Goal: Task Accomplishment & Management: Use online tool/utility

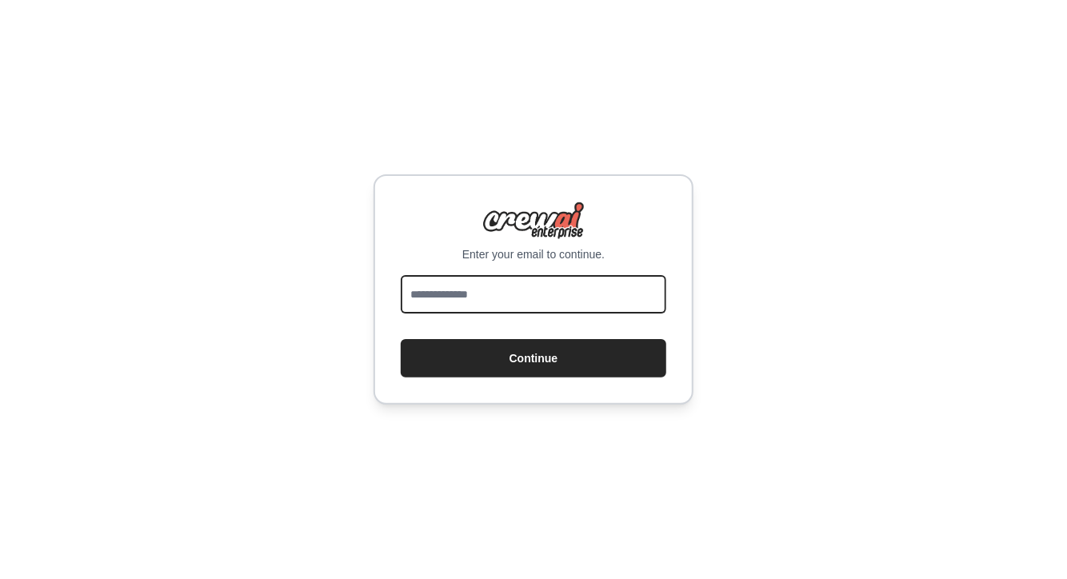
click at [474, 295] on input "email" at bounding box center [534, 294] width 266 height 38
type input "**********"
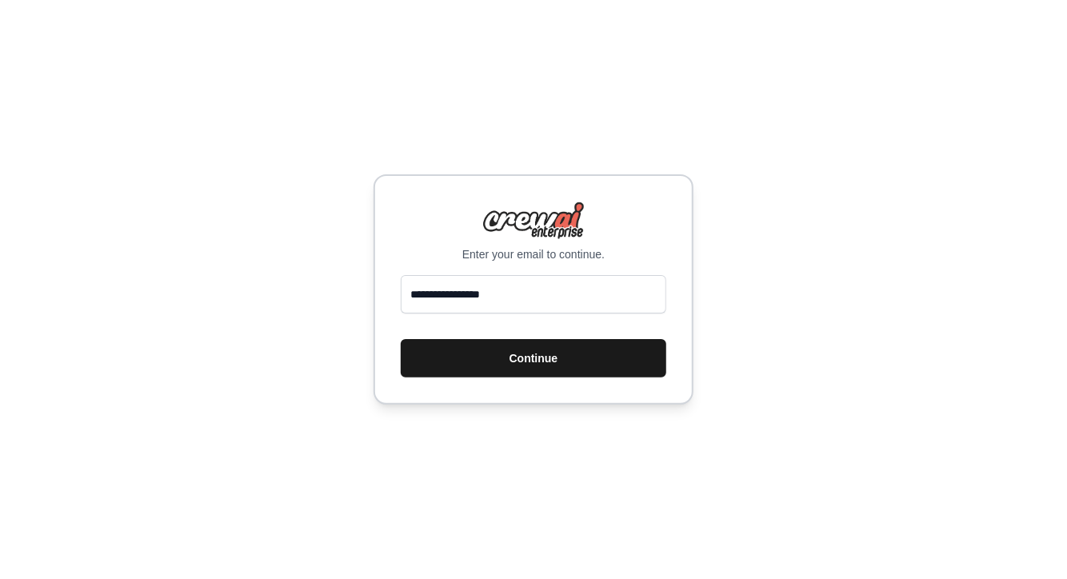
click at [550, 355] on button "Continue" at bounding box center [534, 358] width 266 height 38
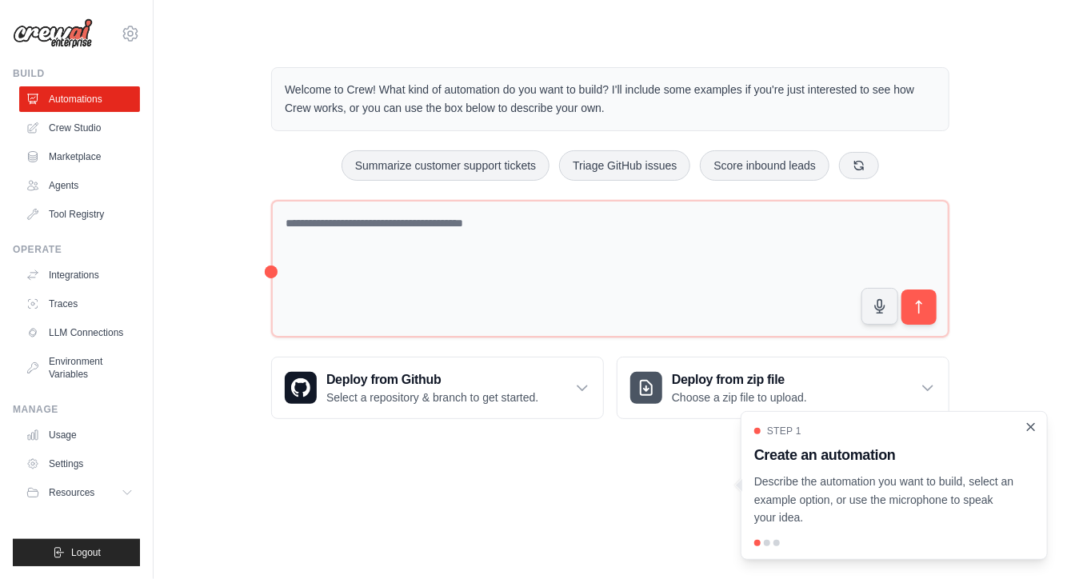
click at [1035, 430] on icon "Close walkthrough" at bounding box center [1031, 426] width 7 height 7
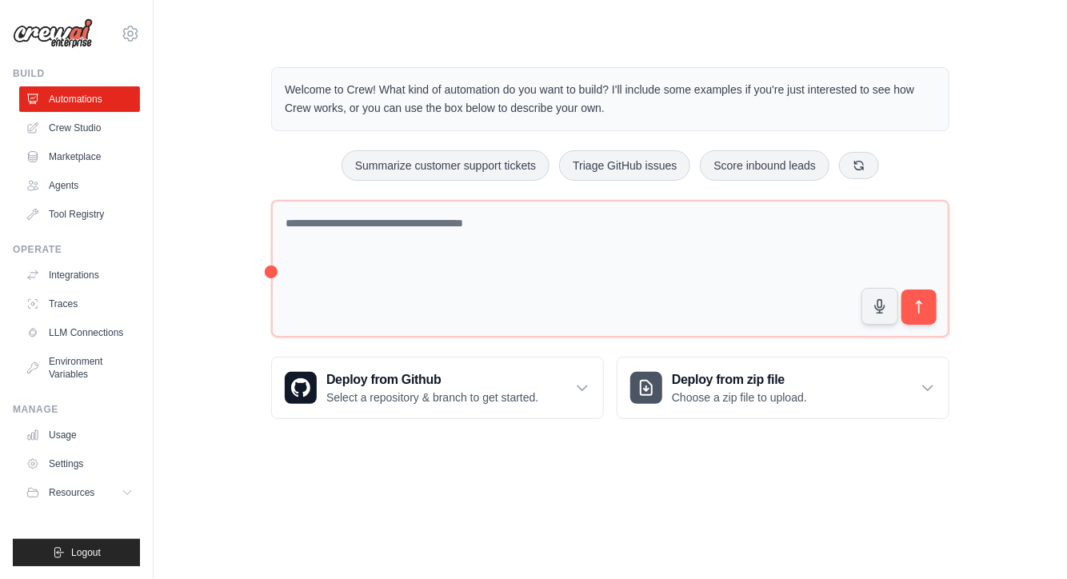
click at [205, 179] on div "Welcome to Crew! What kind of automation do you want to build? I'll include som…" at bounding box center [610, 243] width 863 height 403
click at [70, 185] on link "Agents" at bounding box center [81, 186] width 121 height 26
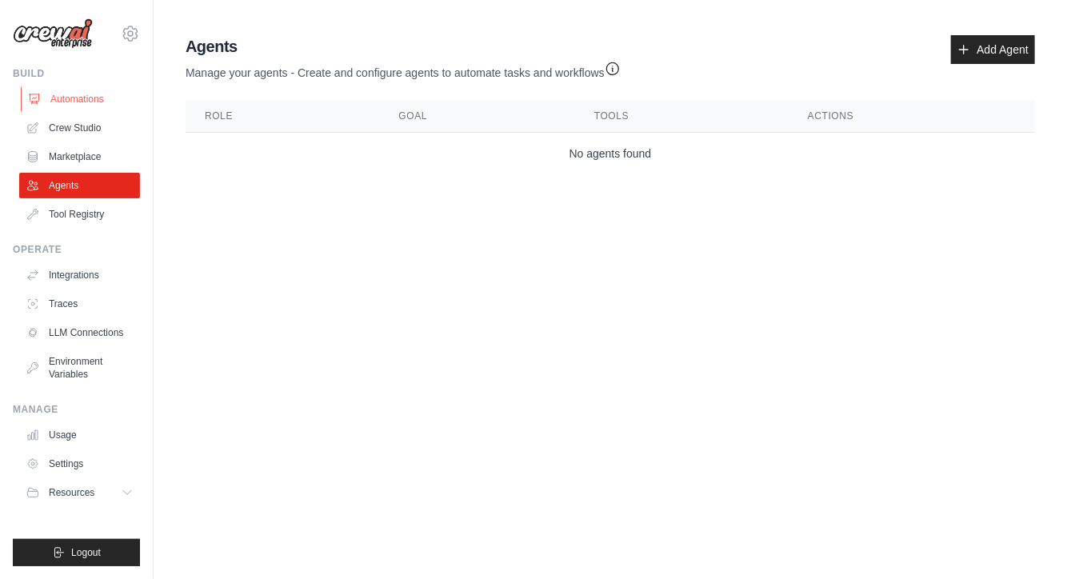
click at [70, 103] on link "Automations" at bounding box center [81, 99] width 121 height 26
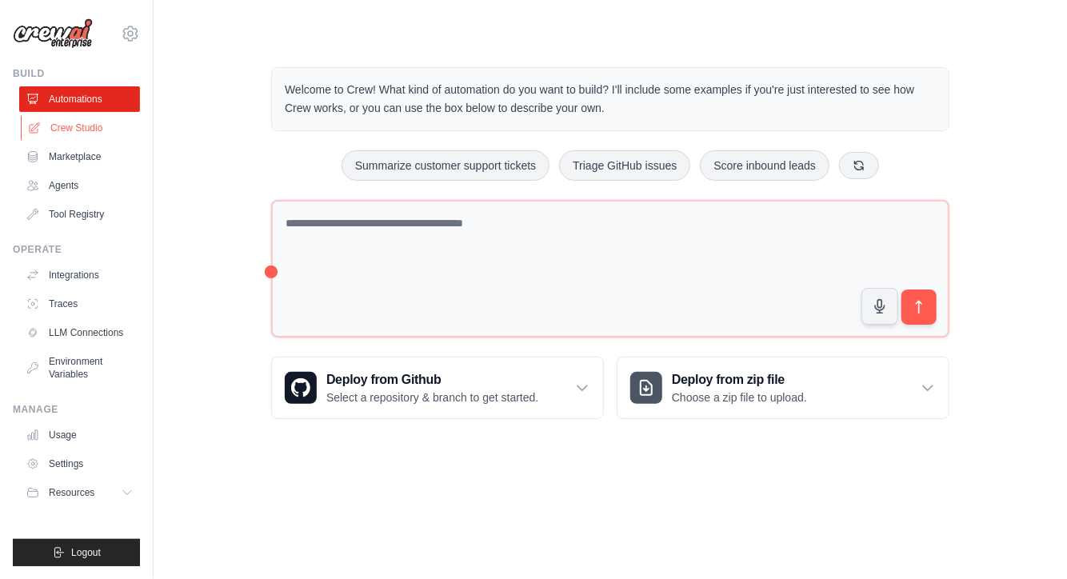
click at [92, 129] on link "Crew Studio" at bounding box center [81, 128] width 121 height 26
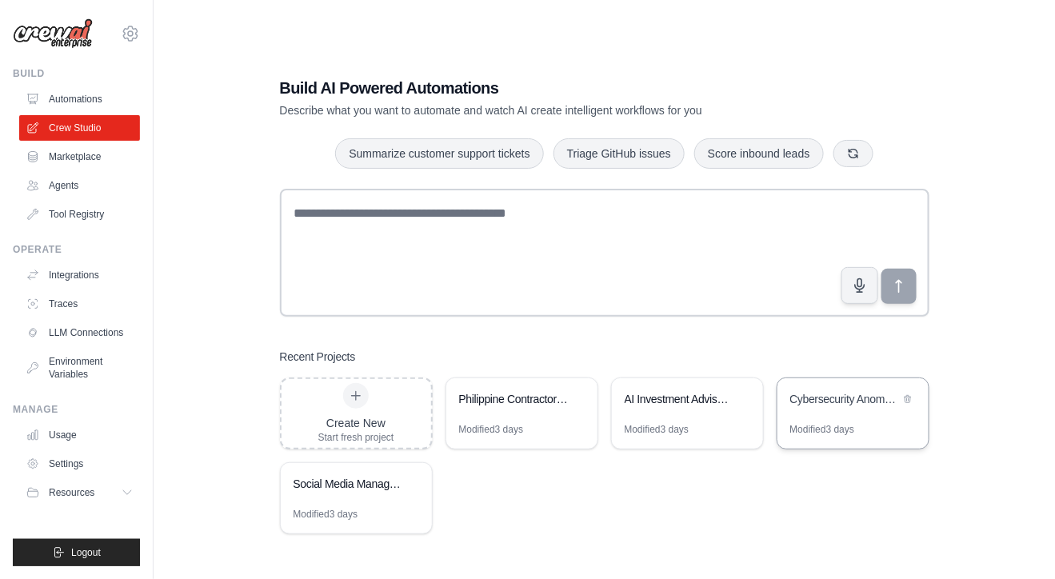
click at [843, 391] on div "Cybersecurity Anomaly Detection System" at bounding box center [846, 399] width 110 height 16
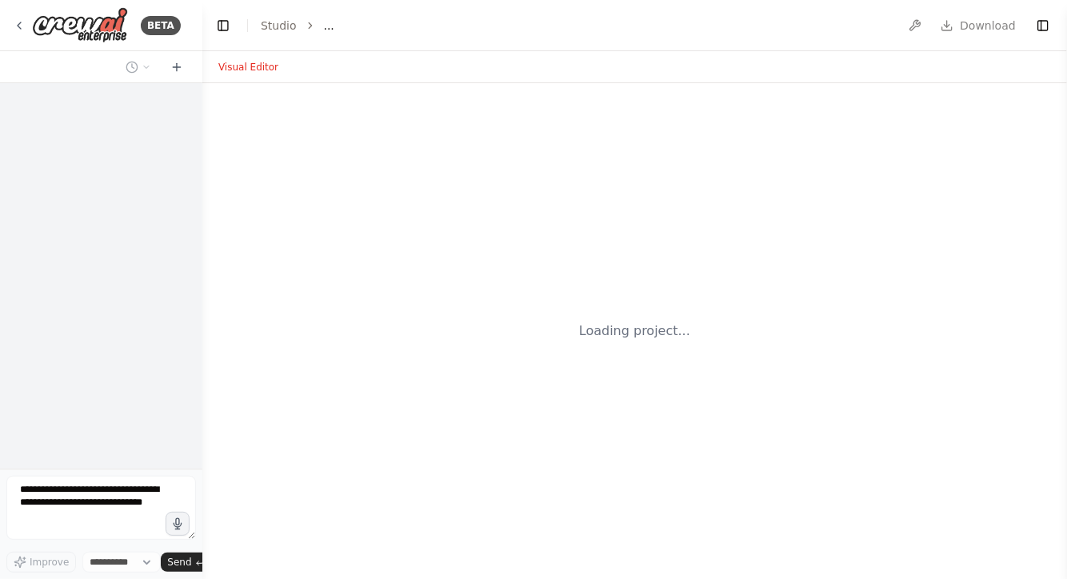
select select "****"
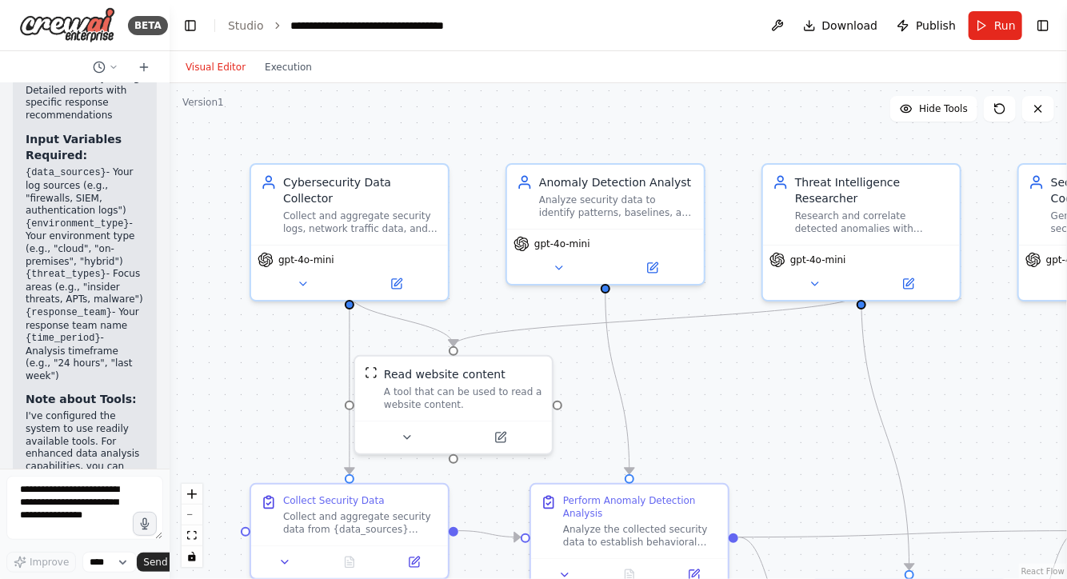
scroll to position [3887, 0]
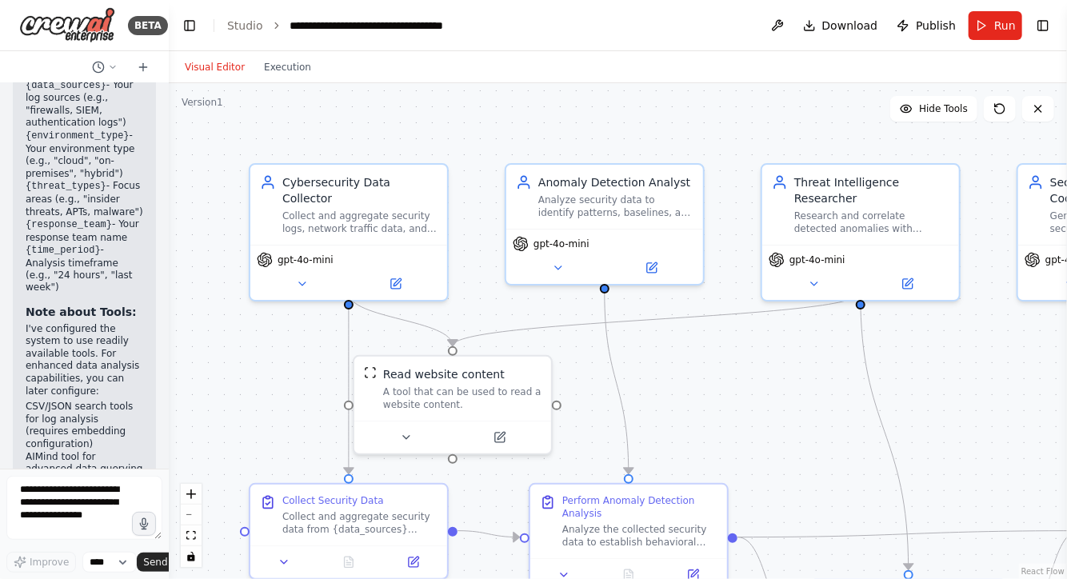
drag, startPoint x: 200, startPoint y: 129, endPoint x: 169, endPoint y: 125, distance: 31.5
click at [169, 125] on div "BETA Automate anomaly detection for cybersecurity. 05:53 PM ▶ Thought process I…" at bounding box center [533, 289] width 1067 height 579
click at [300, 271] on button at bounding box center [302, 280] width 90 height 19
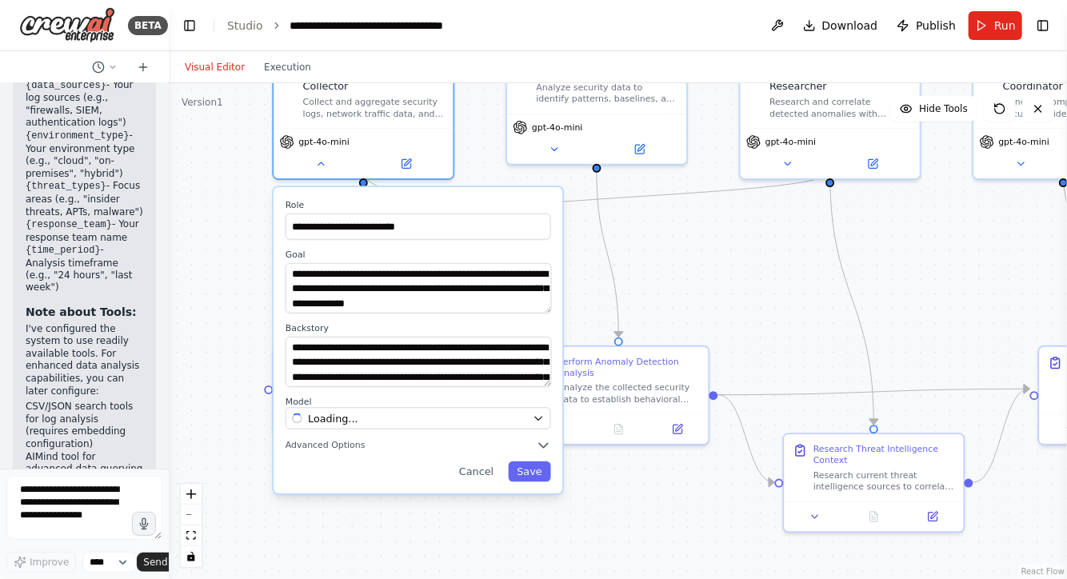
drag, startPoint x: 761, startPoint y: 420, endPoint x: 743, endPoint y: 290, distance: 130.9
click at [743, 290] on div ".deletable-edge-delete-btn { width: 20px; height: 20px; border: 0px solid #ffff…" at bounding box center [618, 331] width 899 height 496
click at [539, 417] on icon "button" at bounding box center [538, 418] width 7 height 3
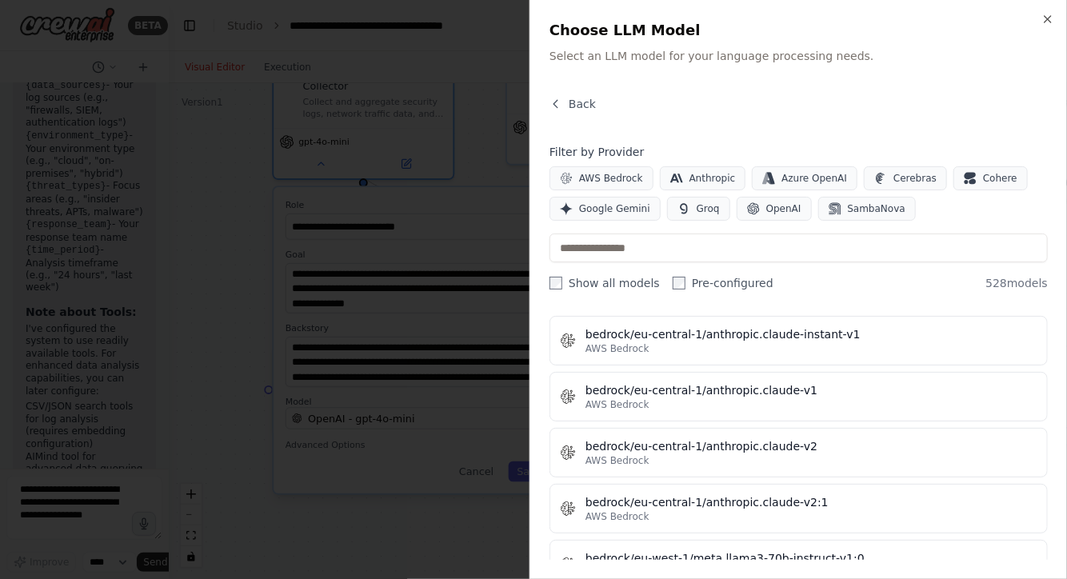
scroll to position [3627, 0]
click at [1047, 19] on icon "button" at bounding box center [1048, 19] width 6 height 6
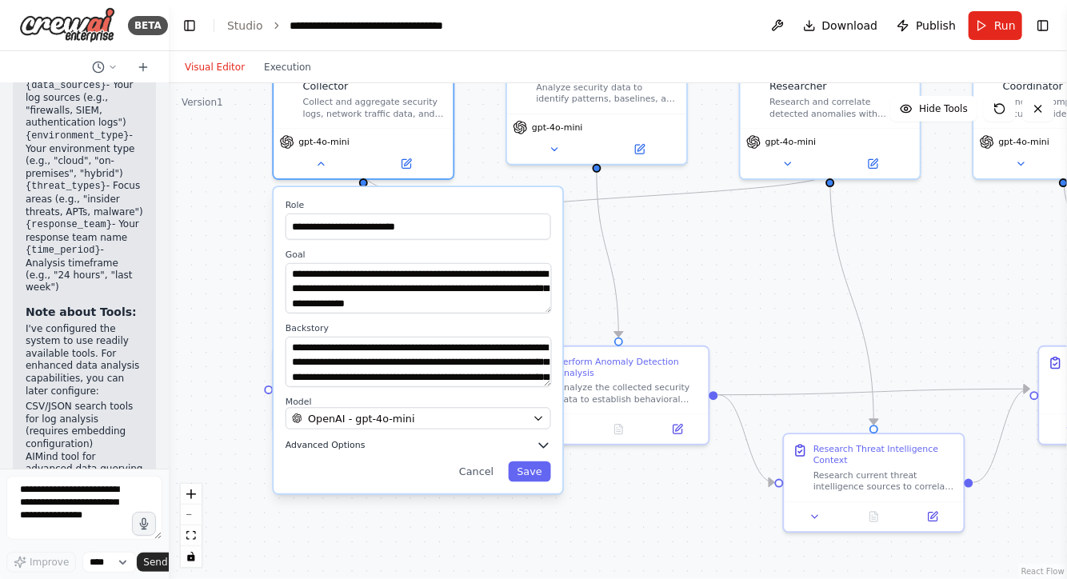
click at [350, 440] on span "Advanced Options" at bounding box center [326, 446] width 80 height 12
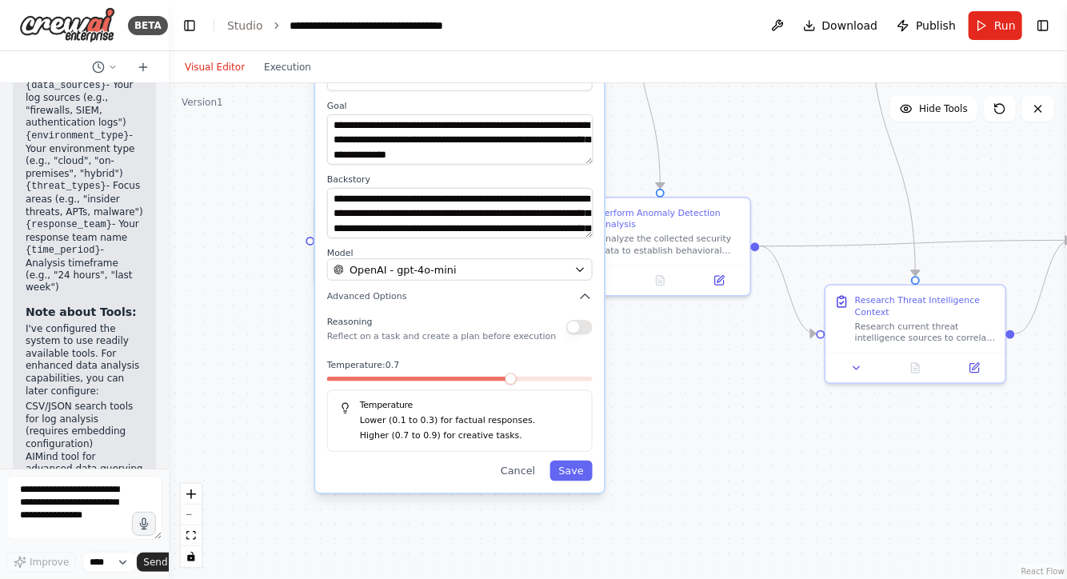
drag, startPoint x: 703, startPoint y: 314, endPoint x: 744, endPoint y: 166, distance: 154.5
click at [744, 166] on div ".deletable-edge-delete-btn { width: 20px; height: 20px; border: 0px solid #ffff…" at bounding box center [618, 331] width 899 height 496
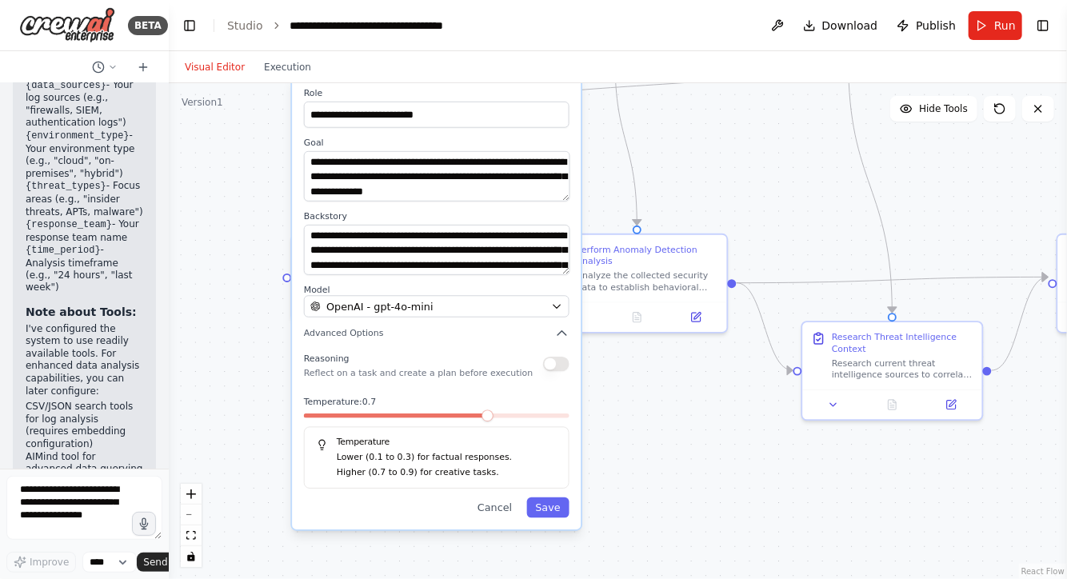
drag, startPoint x: 724, startPoint y: 423, endPoint x: 701, endPoint y: 460, distance: 43.5
click at [701, 460] on div ".deletable-edge-delete-btn { width: 20px; height: 20px; border: 0px solid #ffff…" at bounding box center [618, 331] width 899 height 496
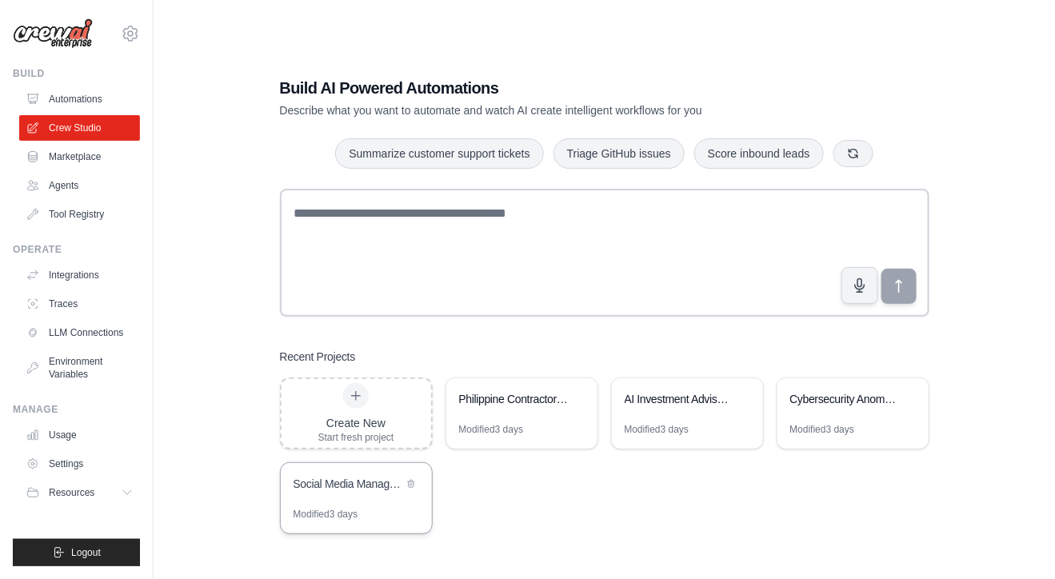
click at [358, 502] on div "Social Media Management & Analytics Suite" at bounding box center [356, 485] width 151 height 45
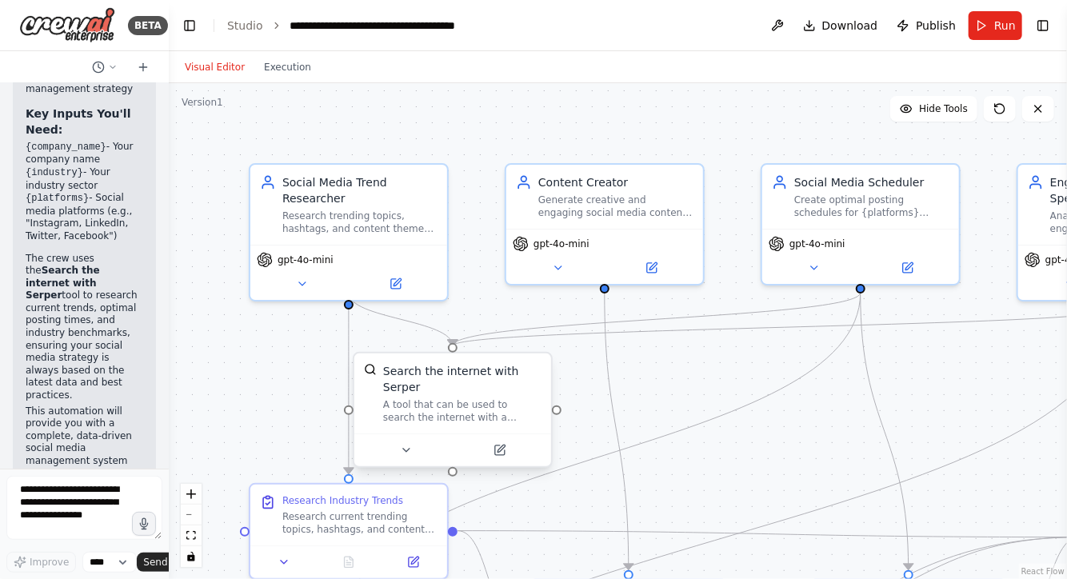
click at [406, 445] on div at bounding box center [452, 450] width 197 height 33
click at [404, 449] on icon at bounding box center [406, 450] width 6 height 3
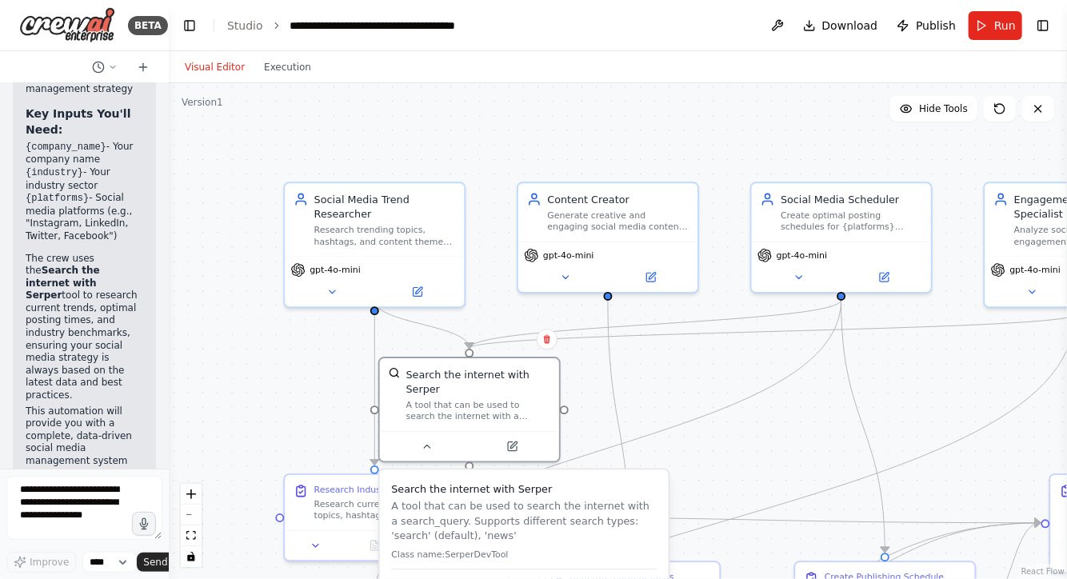
click at [309, 377] on div ".deletable-edge-delete-btn { width: 20px; height: 20px; border: 0px solid #ffff…" at bounding box center [618, 331] width 899 height 496
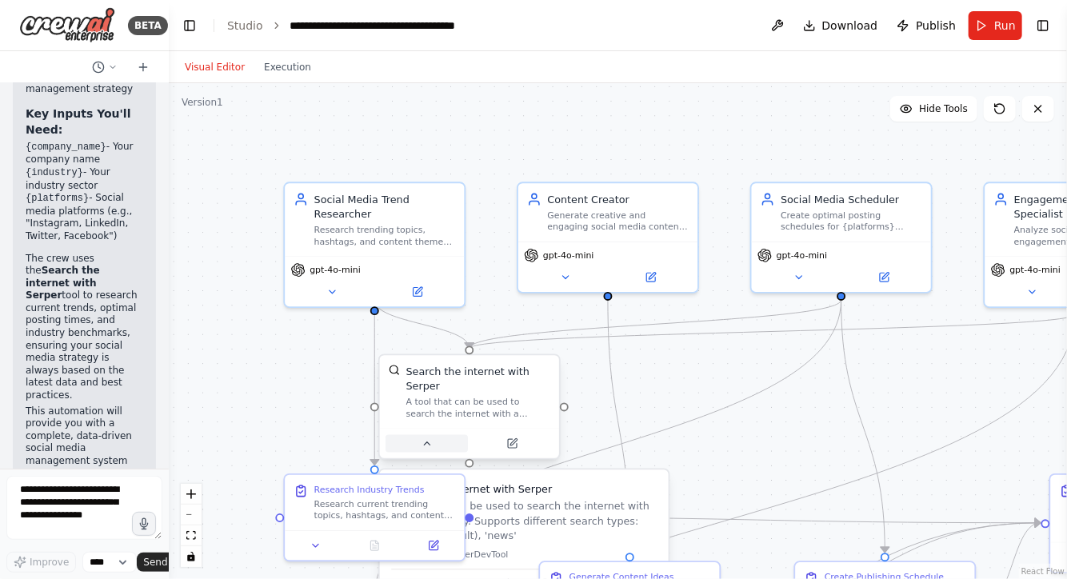
click at [427, 438] on icon at bounding box center [427, 444] width 12 height 12
click at [948, 111] on span "Hide Tools" at bounding box center [943, 108] width 49 height 13
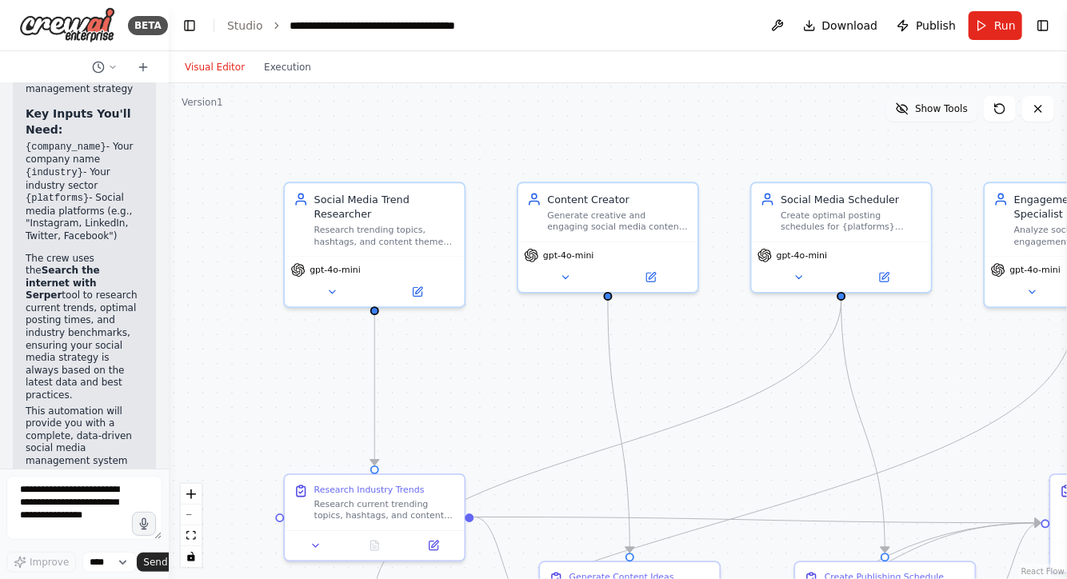
click at [948, 111] on span "Show Tools" at bounding box center [941, 108] width 53 height 13
click at [426, 438] on div at bounding box center [469, 444] width 179 height 30
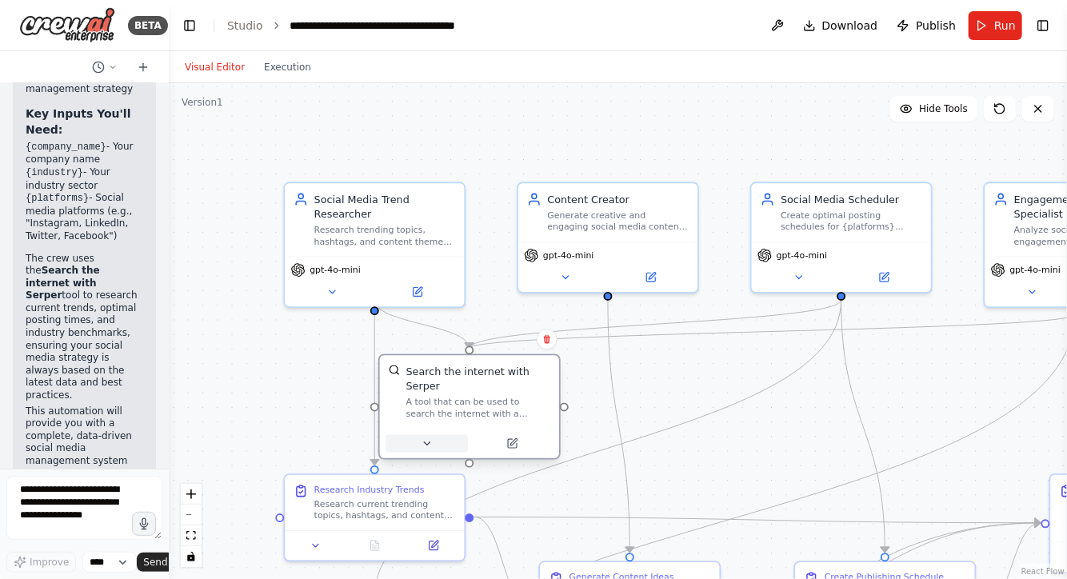
click at [426, 438] on icon at bounding box center [427, 444] width 12 height 12
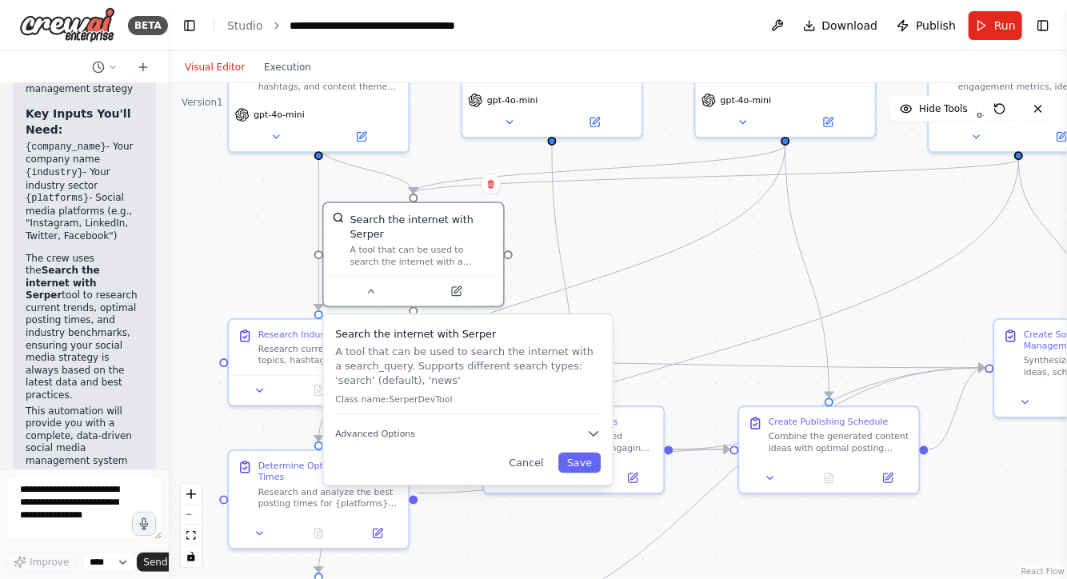
drag, startPoint x: 691, startPoint y: 386, endPoint x: 635, endPoint y: 231, distance: 165.0
click at [635, 231] on div ".deletable-edge-delete-btn { width: 20px; height: 20px; border: 0px solid #ffff…" at bounding box center [618, 331] width 899 height 496
click at [374, 428] on span "Advanced Options" at bounding box center [375, 434] width 80 height 12
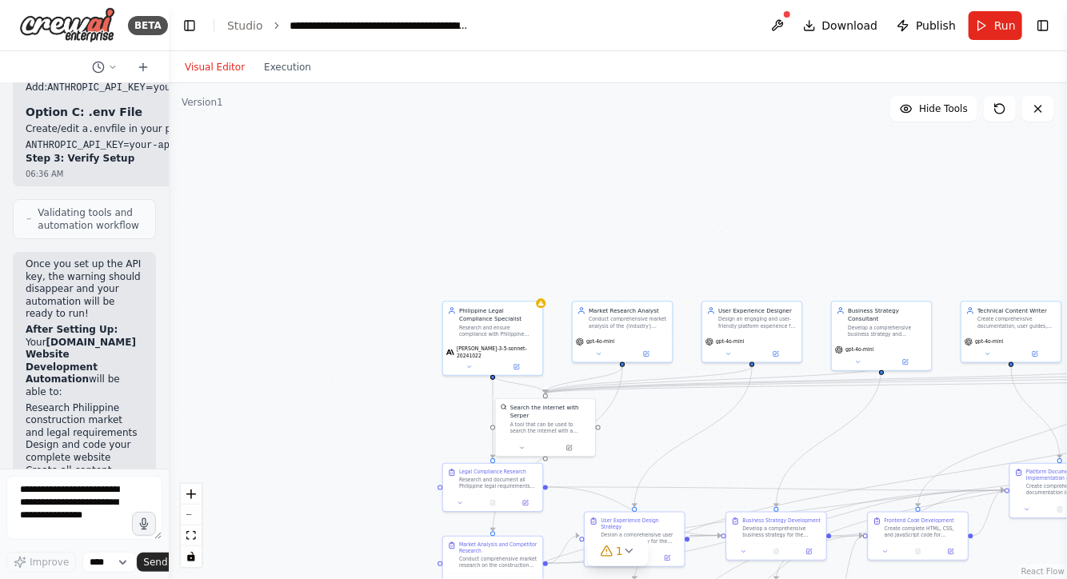
click at [338, 469] on div ".deletable-edge-delete-btn { width: 20px; height: 20px; border: 0px solid #ffff…" at bounding box center [618, 331] width 899 height 496
click at [191, 537] on icon "fit view" at bounding box center [191, 535] width 10 height 9
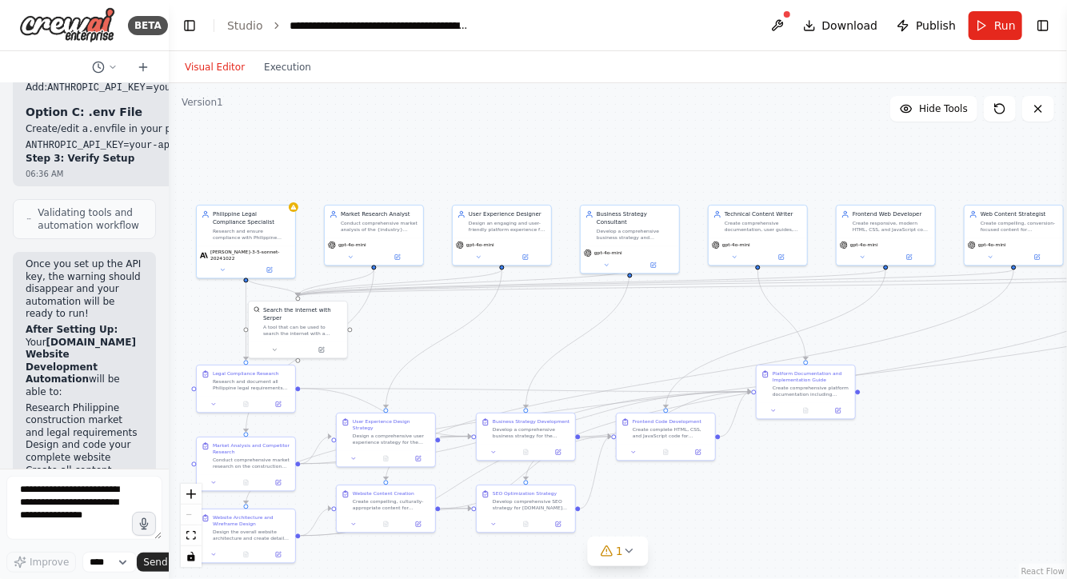
drag, startPoint x: 362, startPoint y: 311, endPoint x: 498, endPoint y: 359, distance: 145.0
click at [498, 359] on div ".deletable-edge-delete-btn { width: 20px; height: 20px; border: 0px solid #ffff…" at bounding box center [618, 331] width 899 height 496
click at [221, 262] on button at bounding box center [220, 264] width 46 height 10
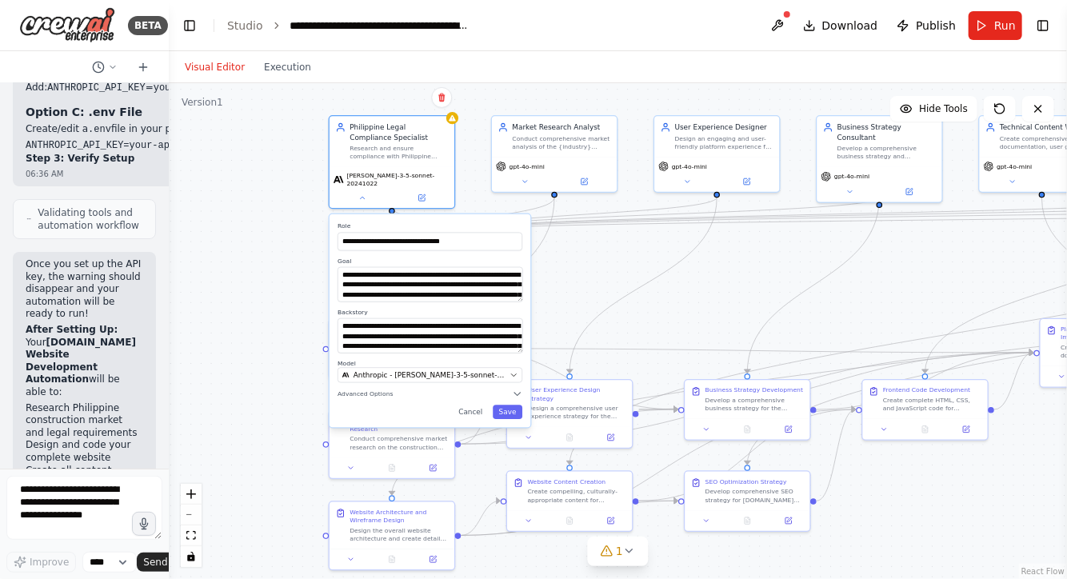
drag, startPoint x: 390, startPoint y: 314, endPoint x: 599, endPoint y: 274, distance: 213.6
click at [599, 274] on div ".deletable-edge-delete-btn { width: 20px; height: 20px; border: 0px solid #ffff…" at bounding box center [618, 331] width 899 height 496
click at [514, 371] on icon "button" at bounding box center [514, 375] width 8 height 8
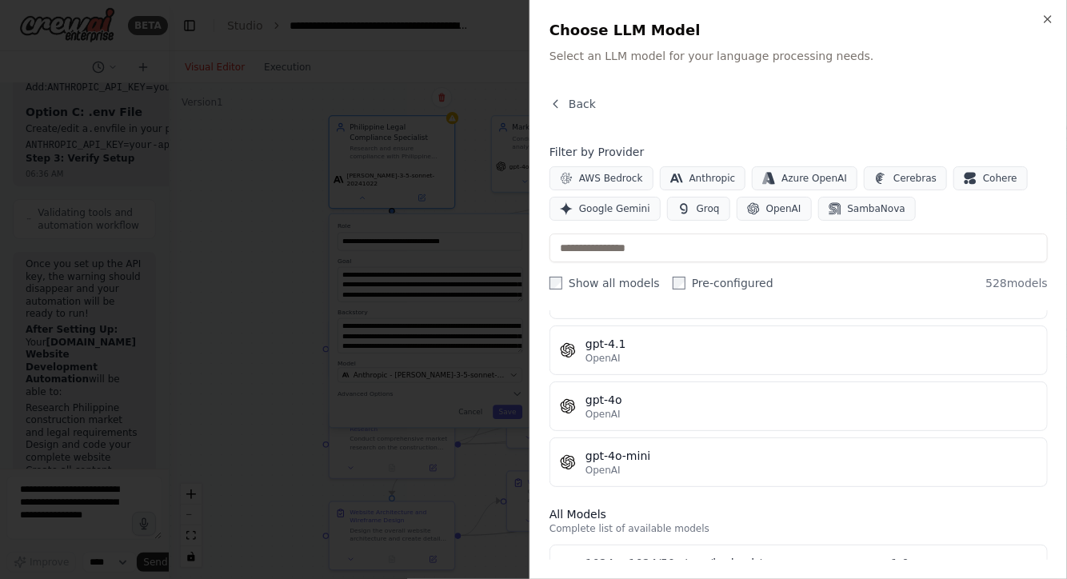
scroll to position [266, 0]
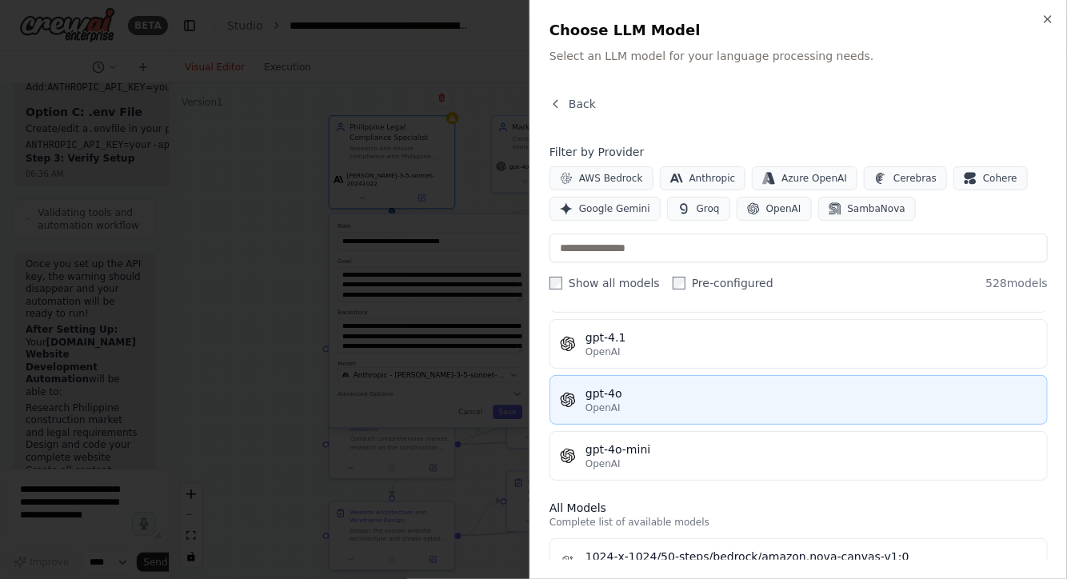
click at [715, 402] on div "OpenAI" at bounding box center [812, 408] width 452 height 13
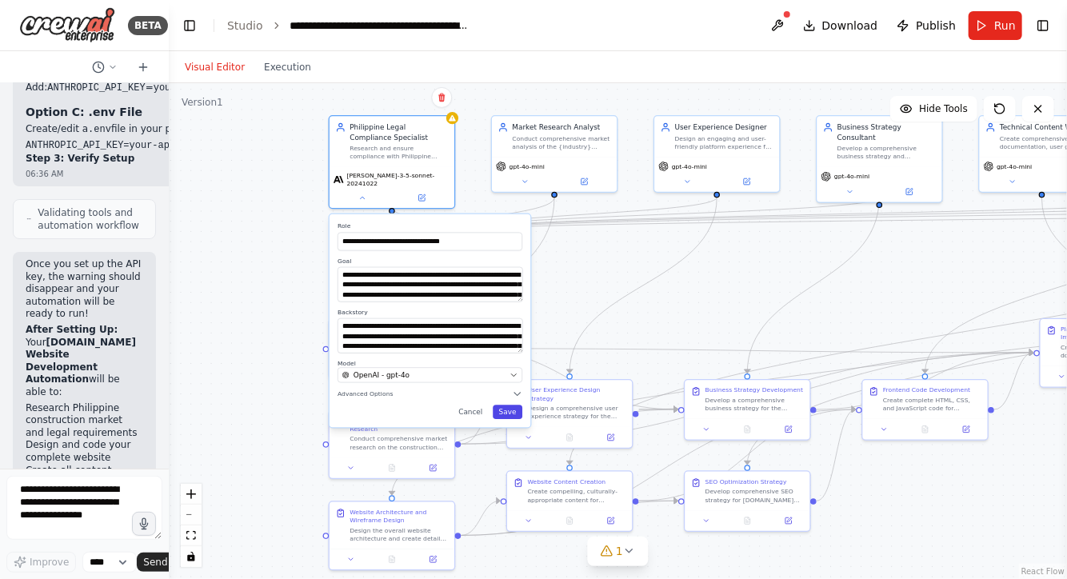
click at [506, 406] on button "Save" at bounding box center [508, 413] width 30 height 14
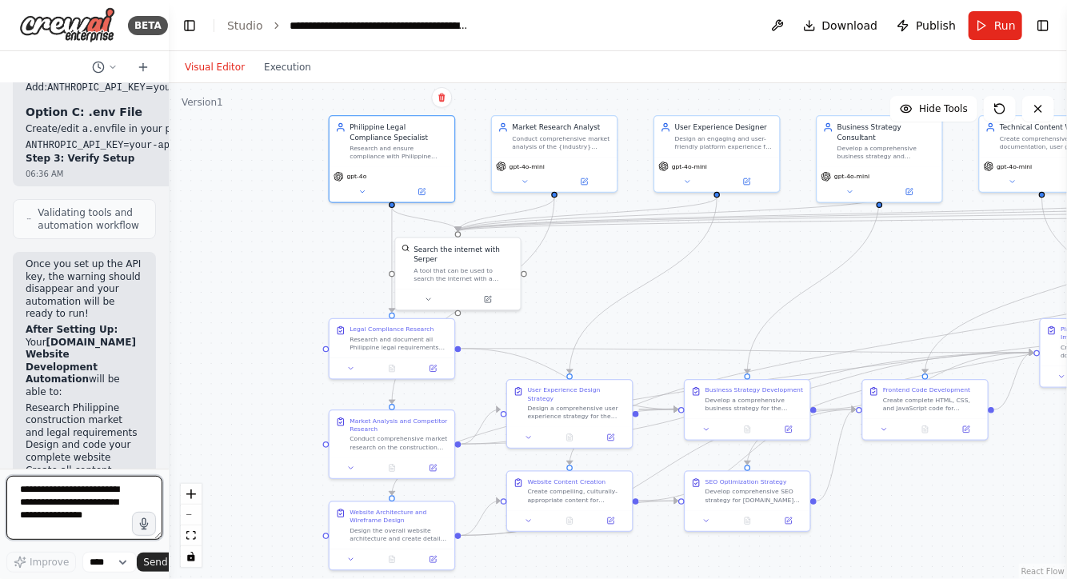
click at [74, 502] on textarea at bounding box center [84, 508] width 156 height 64
type textarea "**********"
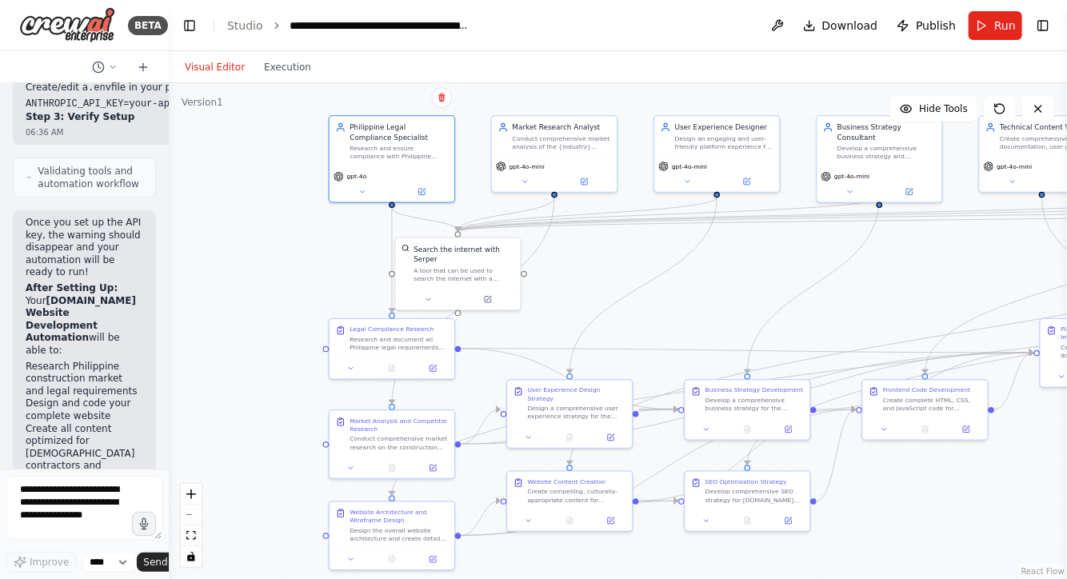
scroll to position [13611, 0]
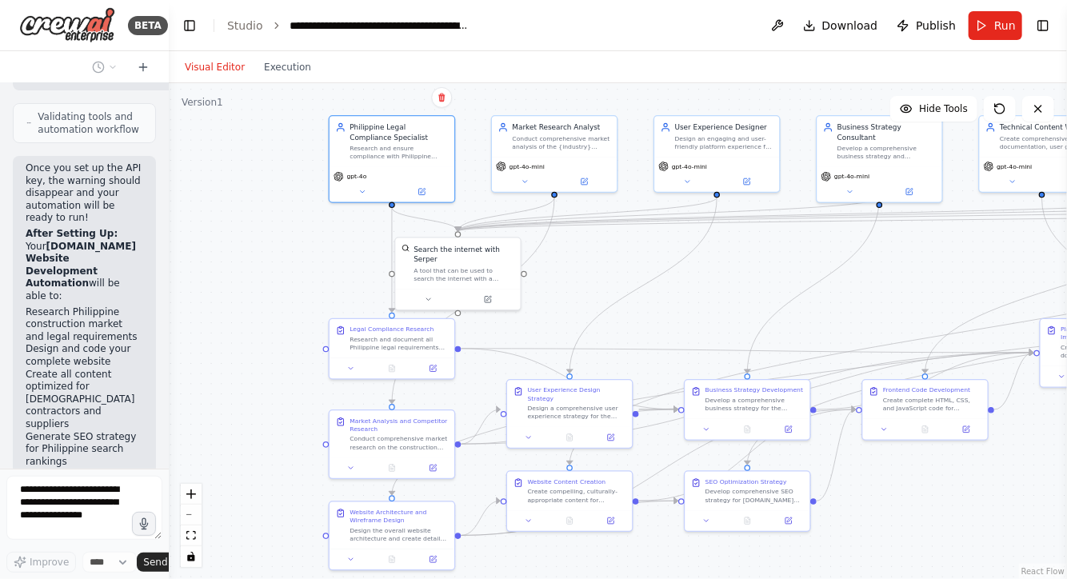
click at [242, 206] on div ".deletable-edge-delete-btn { width: 20px; height: 20px; border: 0px solid #ffff…" at bounding box center [618, 331] width 899 height 496
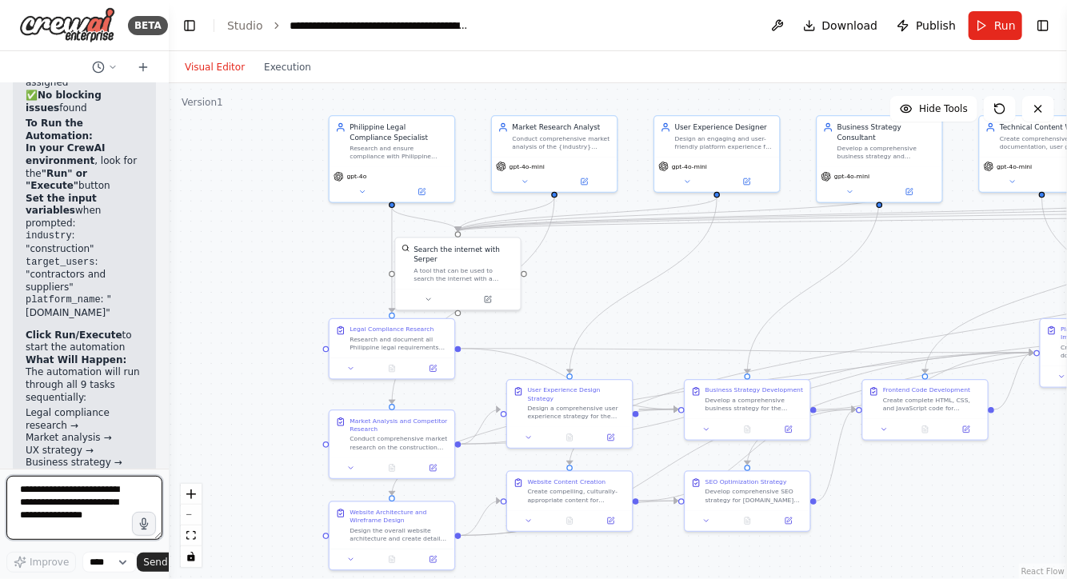
scroll to position [14635, 0]
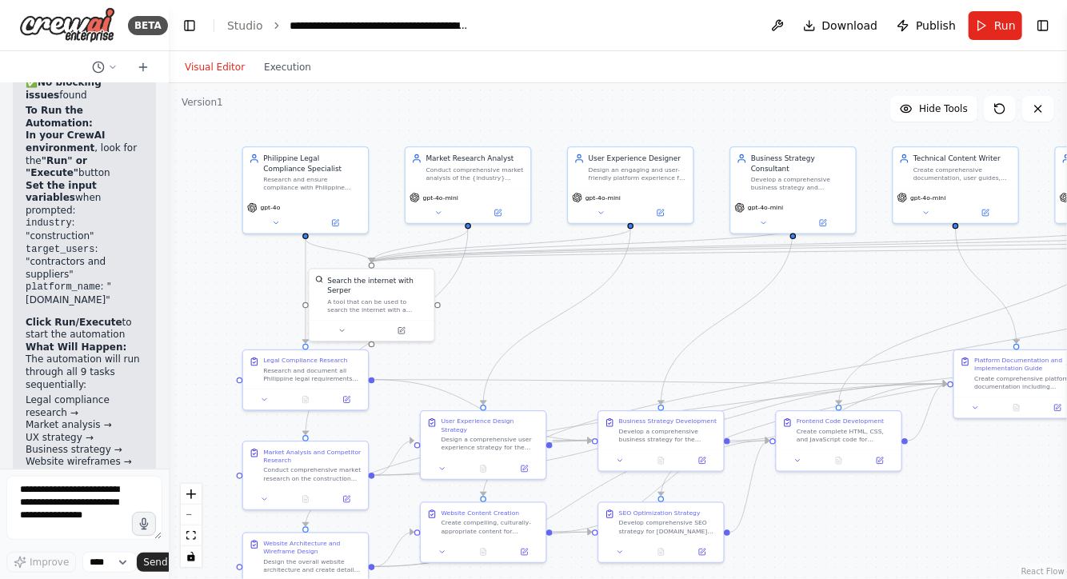
drag, startPoint x: 270, startPoint y: 286, endPoint x: 183, endPoint y: 317, distance: 91.9
click at [183, 317] on div ".deletable-edge-delete-btn { width: 20px; height: 20px; border: 0px solid #ffff…" at bounding box center [618, 331] width 899 height 496
click at [278, 220] on icon at bounding box center [276, 221] width 8 height 8
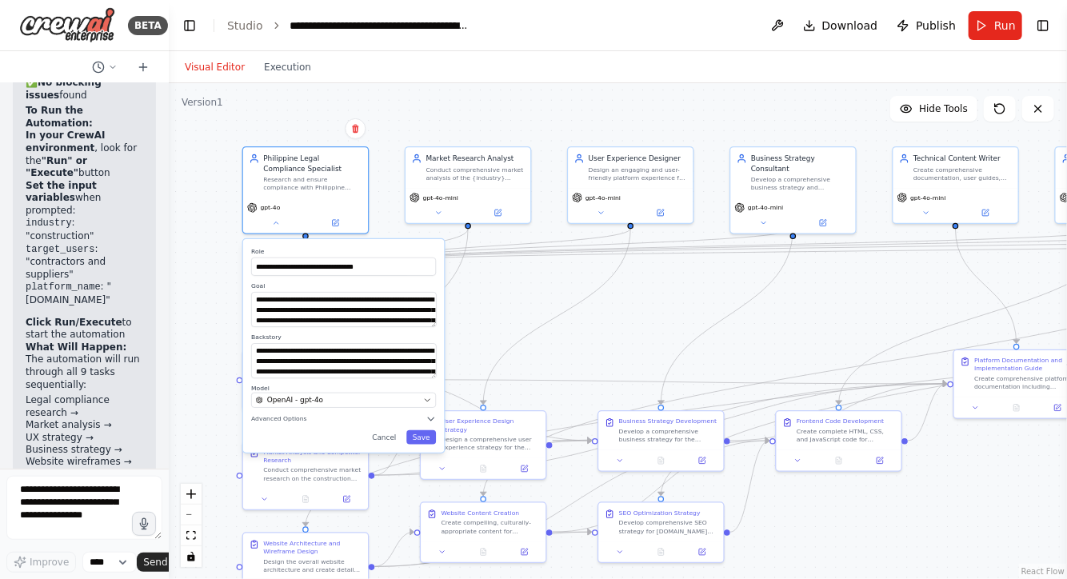
click at [288, 427] on div "**********" at bounding box center [343, 346] width 201 height 214
click at [430, 418] on icon "button" at bounding box center [431, 419] width 10 height 10
